Goal: Check status

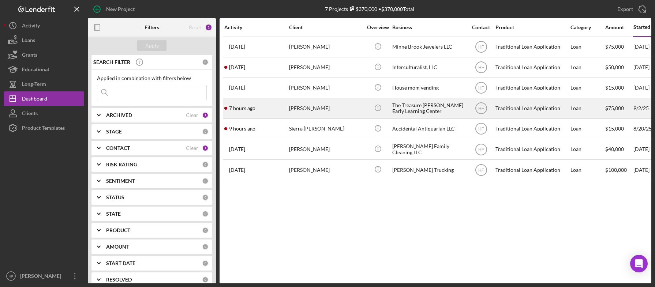
click at [354, 107] on div "[PERSON_NAME]" at bounding box center [325, 108] width 73 height 19
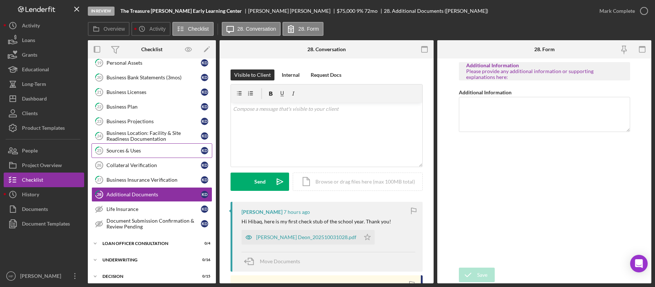
scroll to position [159, 0]
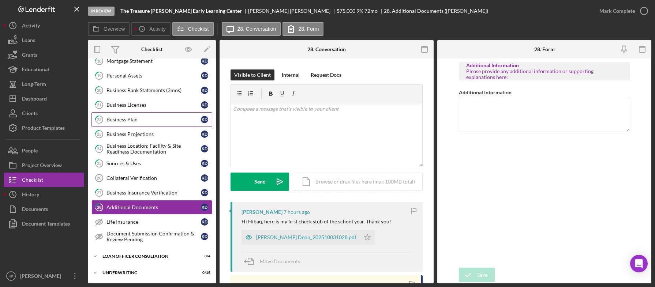
click at [161, 120] on div "Business Plan" at bounding box center [153, 120] width 94 height 6
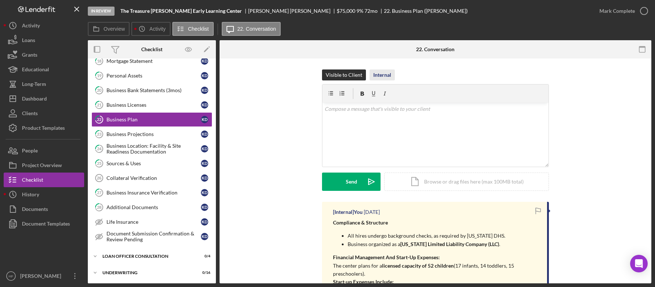
click at [388, 79] on div "Internal" at bounding box center [382, 75] width 18 height 11
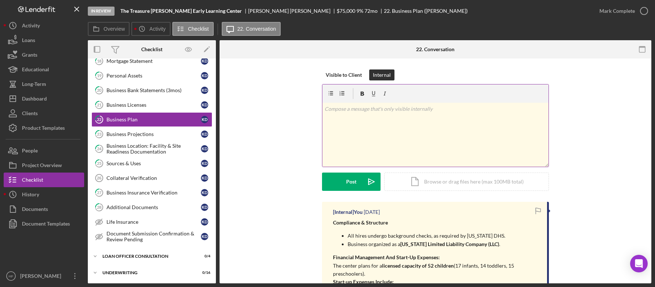
click at [407, 153] on div "v Color teal Color pink Remove color Add row above Add row below Add column bef…" at bounding box center [435, 135] width 226 height 64
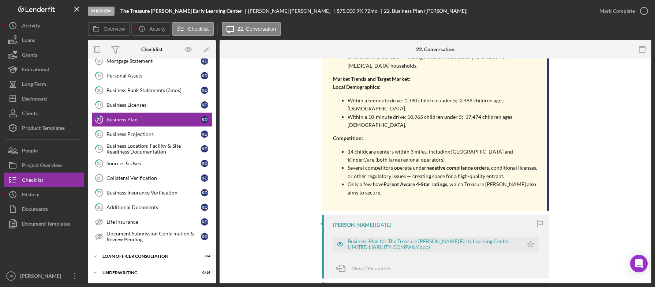
scroll to position [1281, 0]
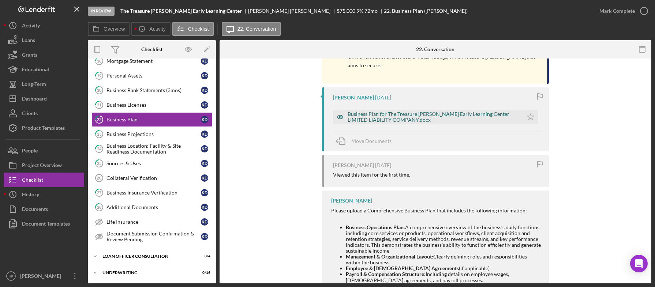
click at [400, 111] on div "Business Plan for The Treasure [PERSON_NAME] Early Learning Center LIMITED LIAB…" at bounding box center [434, 117] width 172 height 12
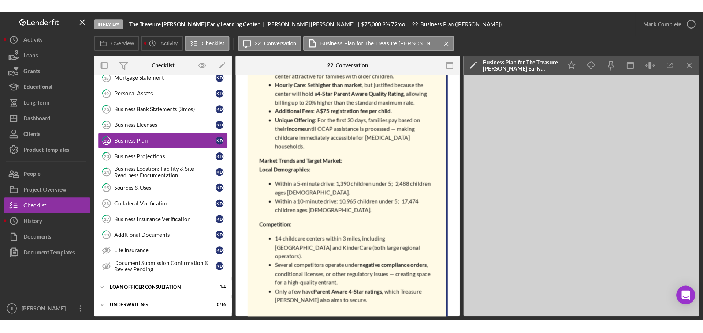
scroll to position [1136, 0]
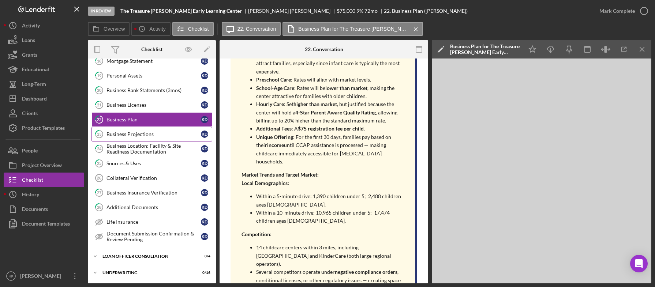
click at [162, 139] on link "23 Business Projections K D" at bounding box center [151, 134] width 121 height 15
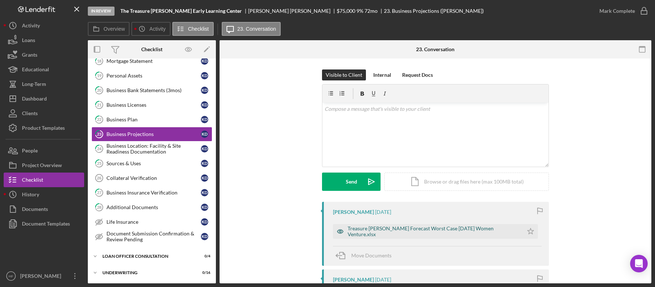
click at [393, 236] on div "Treasure [PERSON_NAME] Forecast Worst Case [DATE] Women Venture.xlsx" at bounding box center [428, 231] width 190 height 15
